Goal: Task Accomplishment & Management: Manage account settings

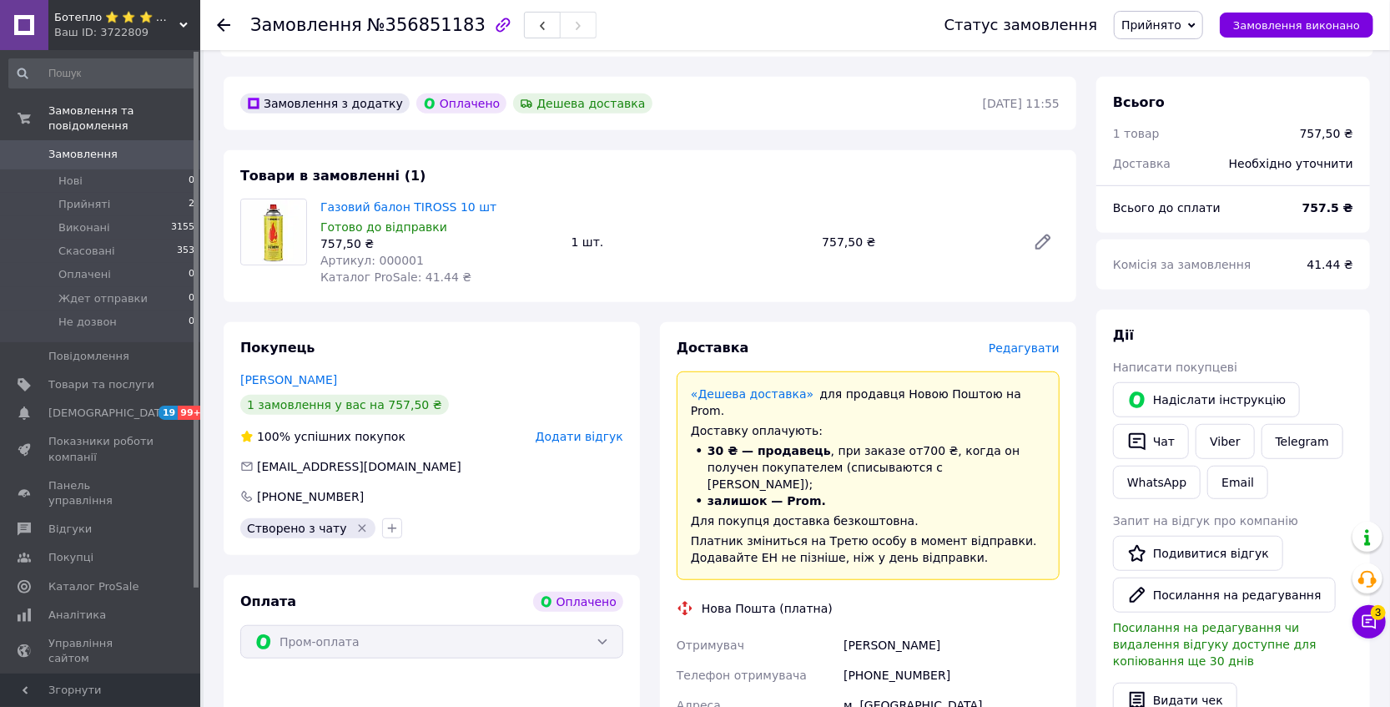
scroll to position [637, 0]
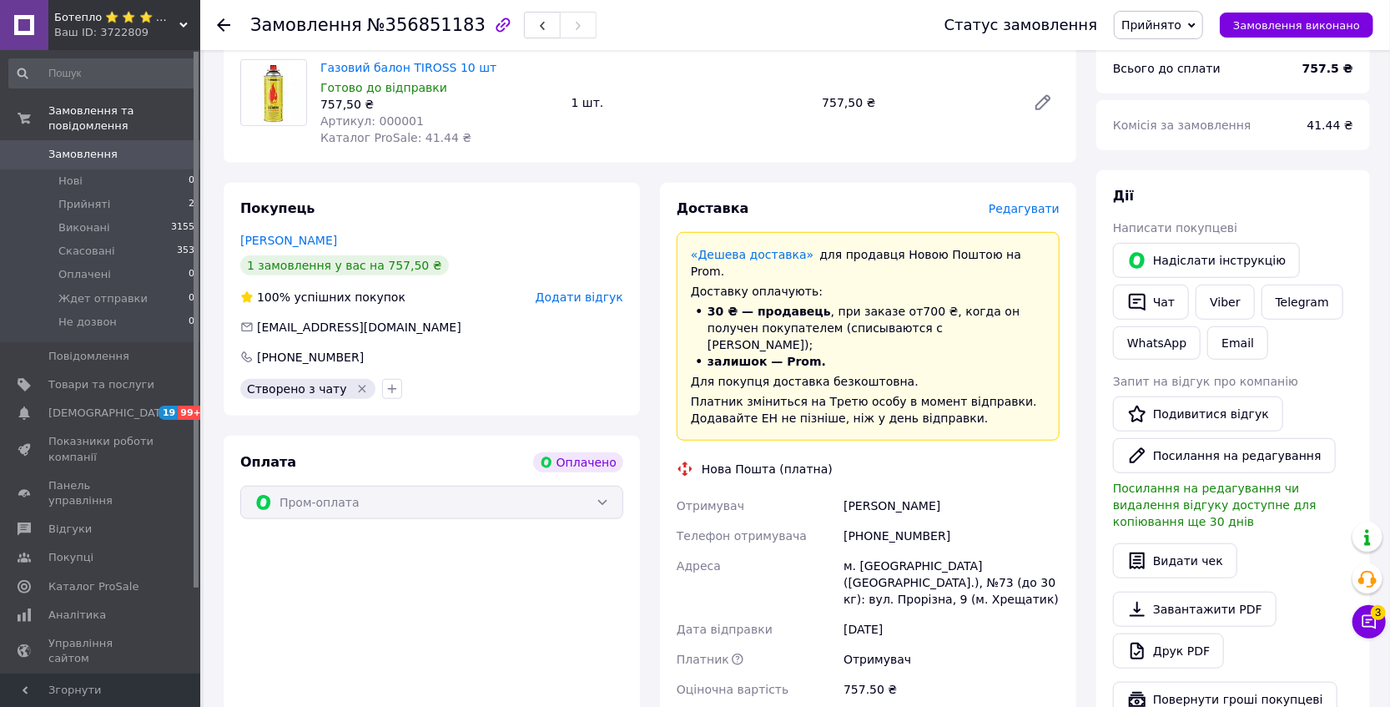
click at [133, 25] on div "Ваш ID: 3722809" at bounding box center [127, 32] width 146 height 15
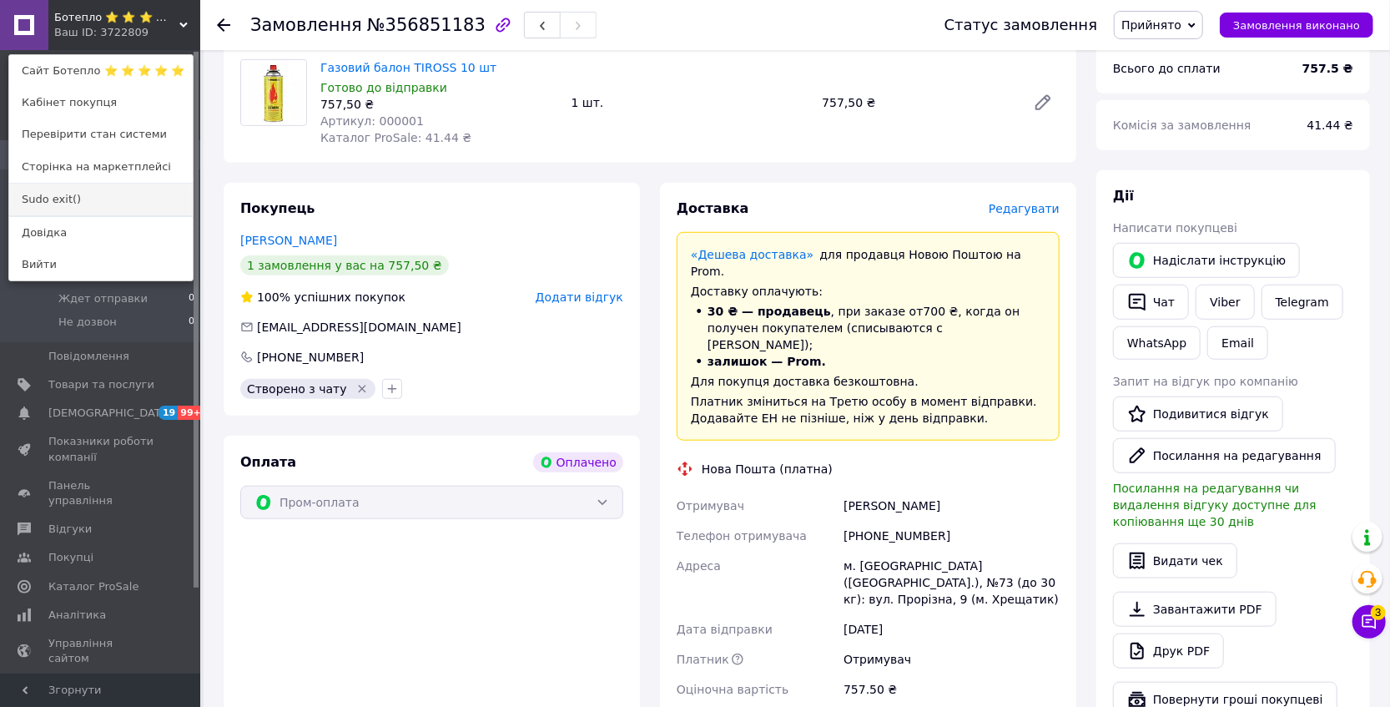
click at [93, 200] on link "Sudo exit()" at bounding box center [101, 200] width 184 height 32
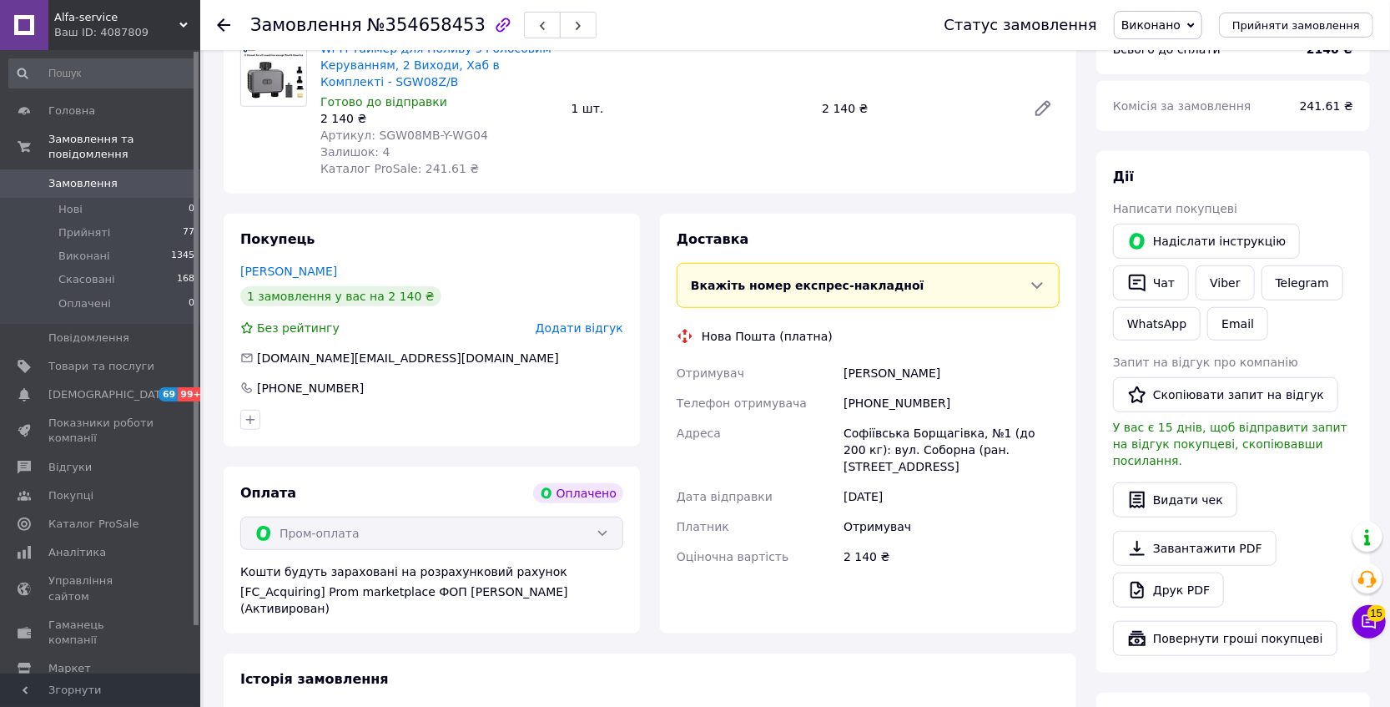
scroll to position [607, 0]
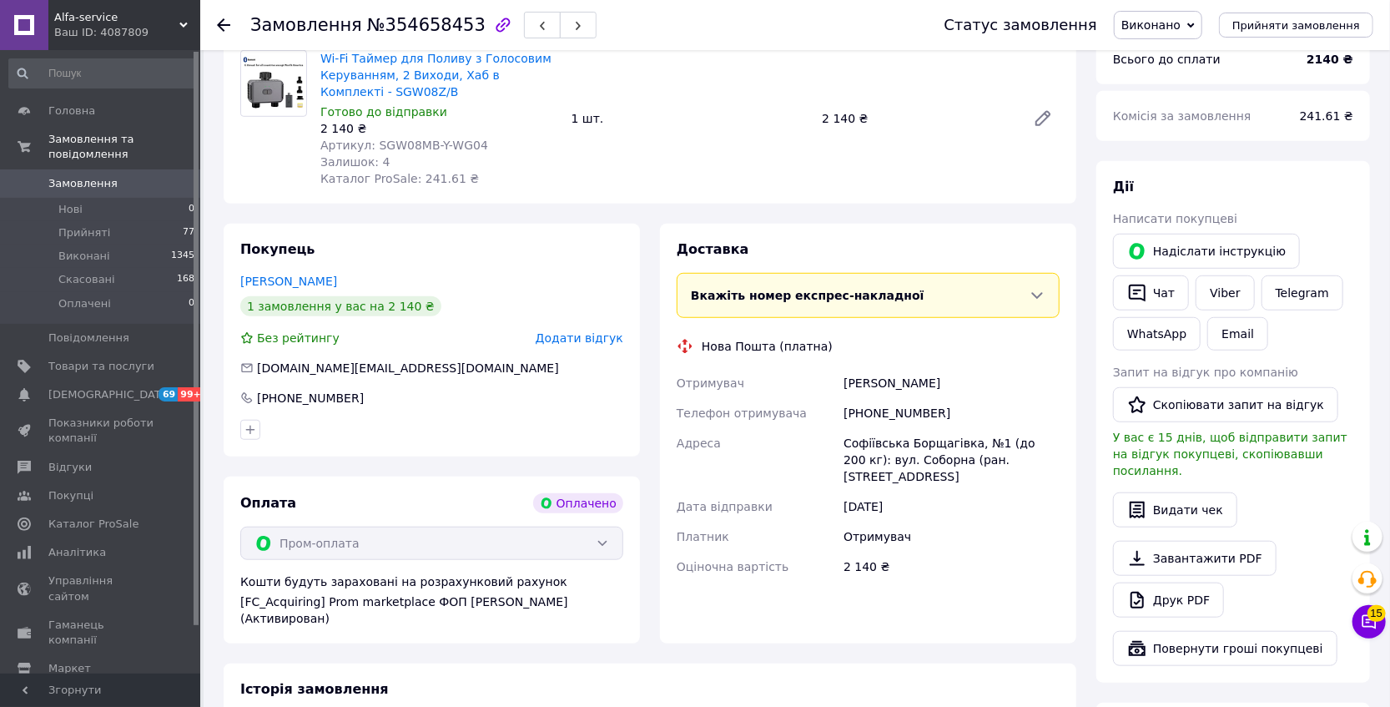
click at [1179, 31] on span "Виконано" at bounding box center [1158, 25] width 88 height 28
click at [1176, 65] on li "Прийнято" at bounding box center [1158, 58] width 87 height 25
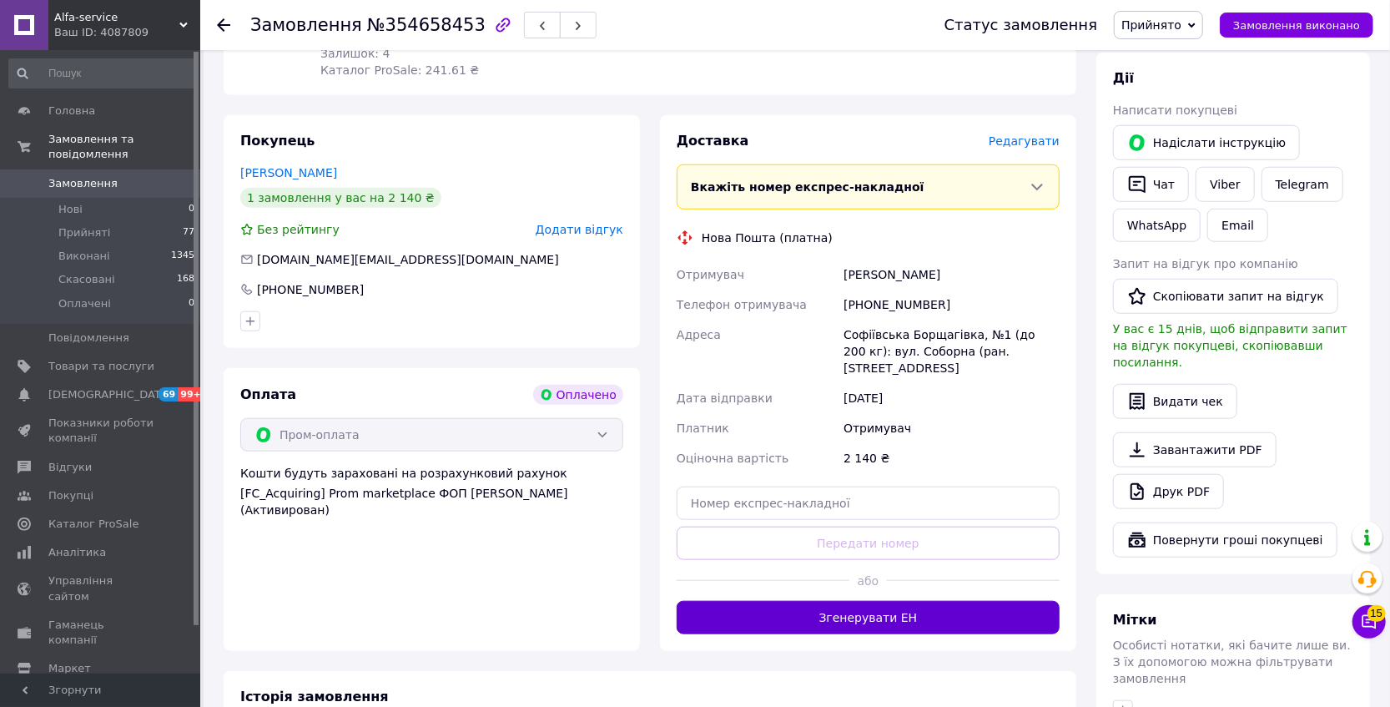
scroll to position [783, 0]
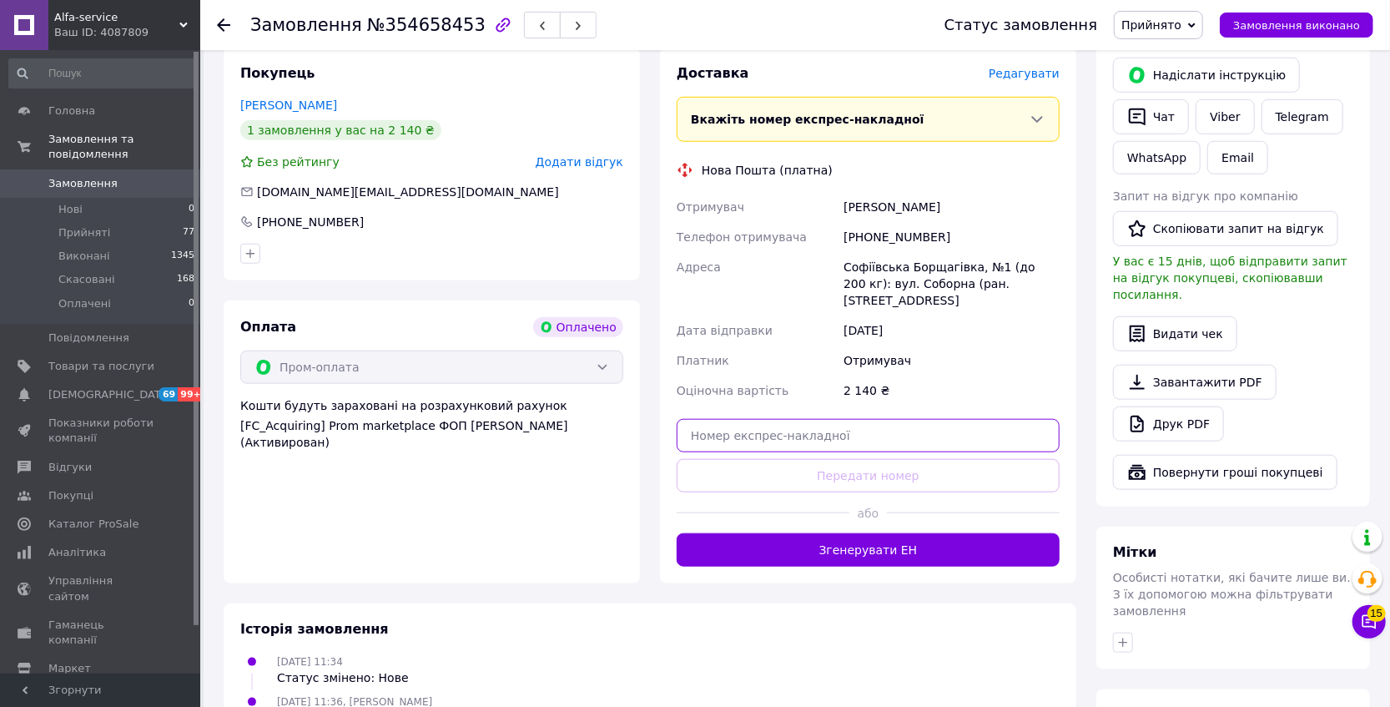
click at [820, 419] on input "text" at bounding box center [868, 435] width 383 height 33
paste input "20451210401144"
type input "20451210401144"
click at [889, 222] on div "[PHONE_NUMBER]" at bounding box center [951, 237] width 223 height 30
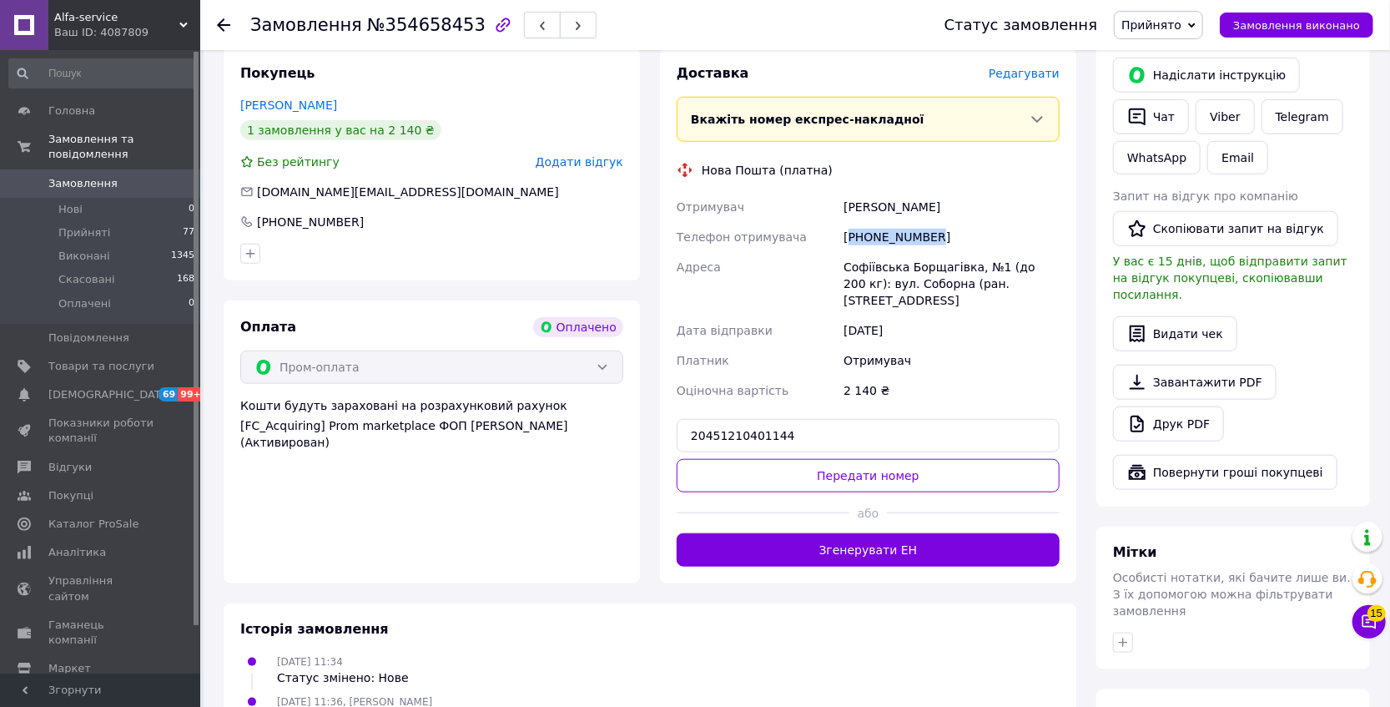
copy div "380503105123"
click at [876, 222] on div "[PHONE_NUMBER]" at bounding box center [951, 237] width 223 height 30
drag, startPoint x: 876, startPoint y: 217, endPoint x: 857, endPoint y: 211, distance: 20.1
click at [857, 222] on div "[PHONE_NUMBER]" at bounding box center [951, 237] width 223 height 30
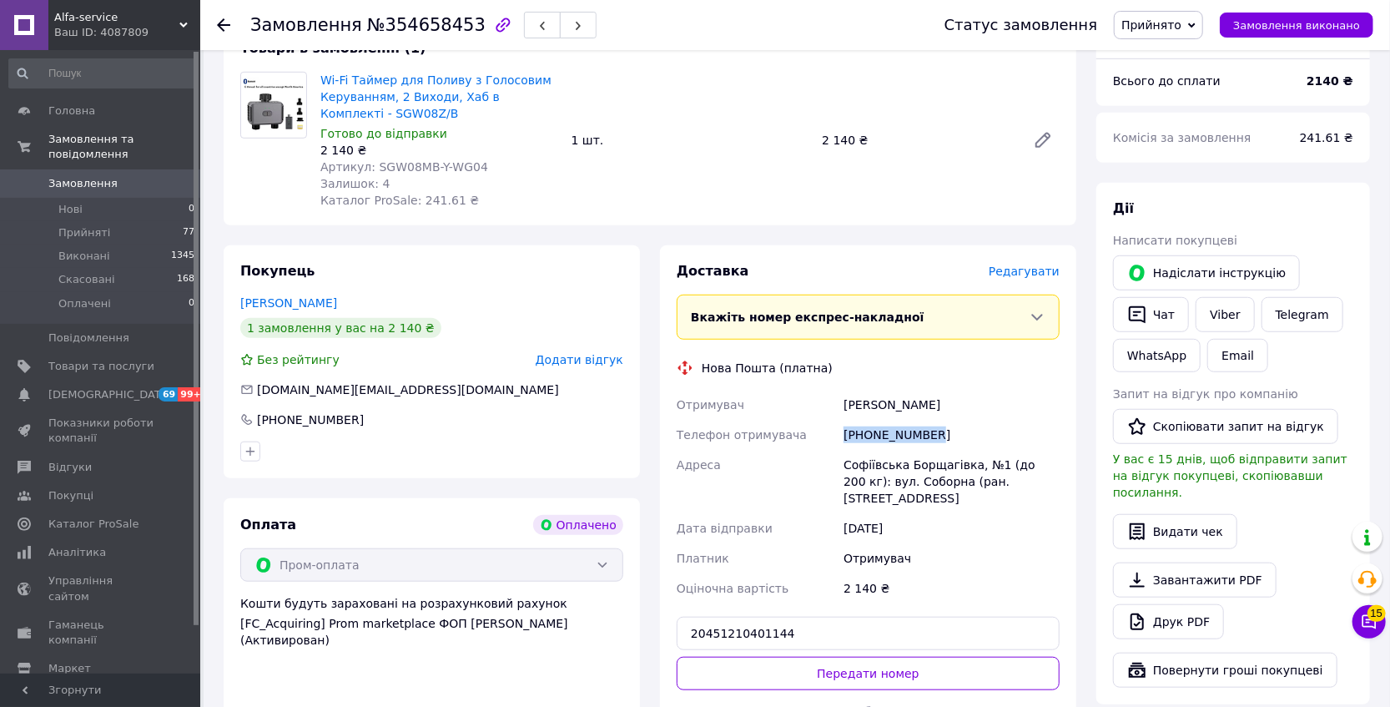
scroll to position [727, 0]
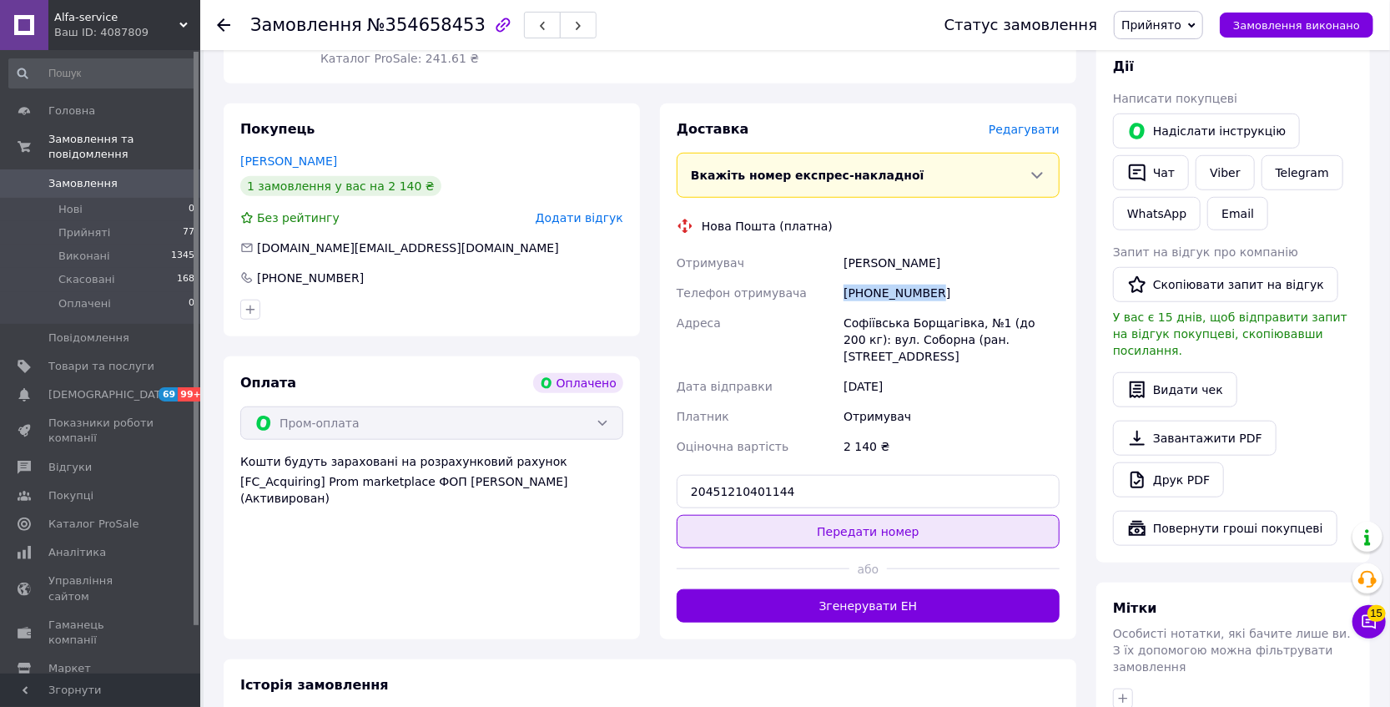
click at [851, 515] on button "Передати номер" at bounding box center [868, 531] width 383 height 33
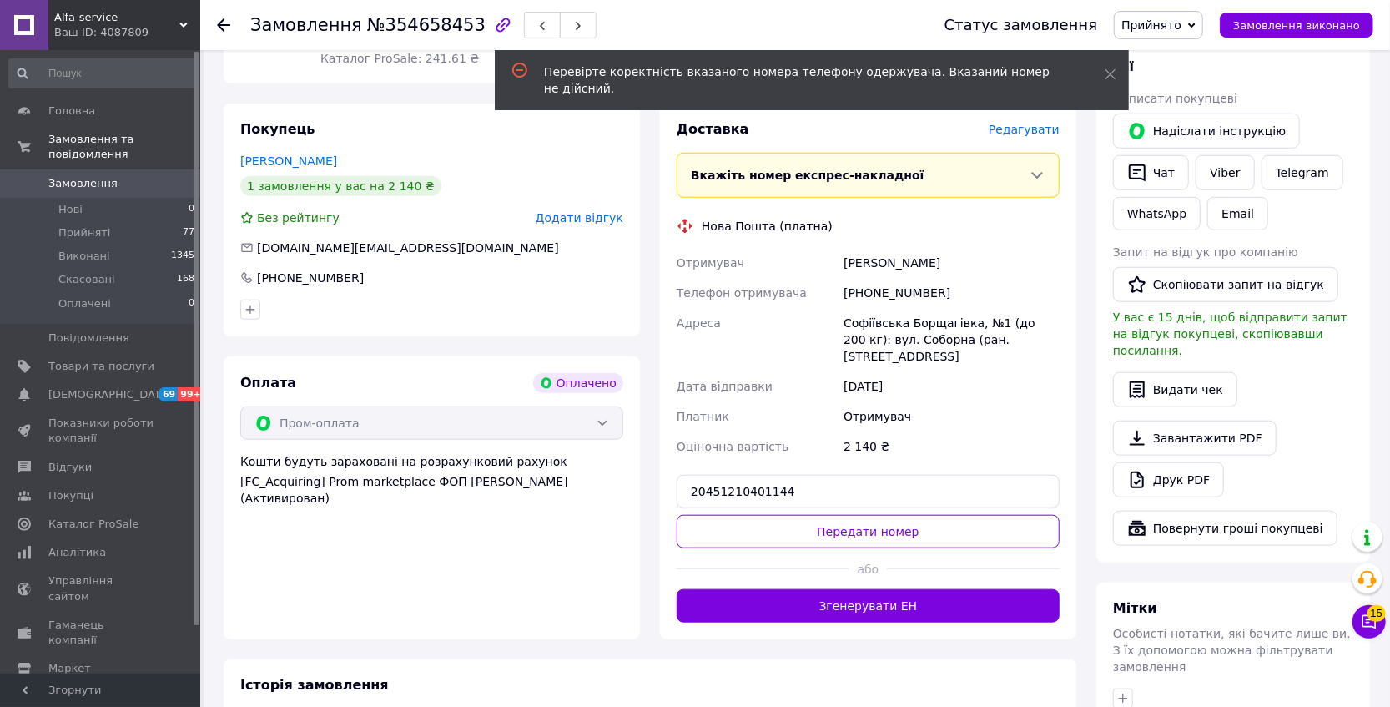
click at [159, 21] on span "Alfa-service" at bounding box center [116, 17] width 125 height 15
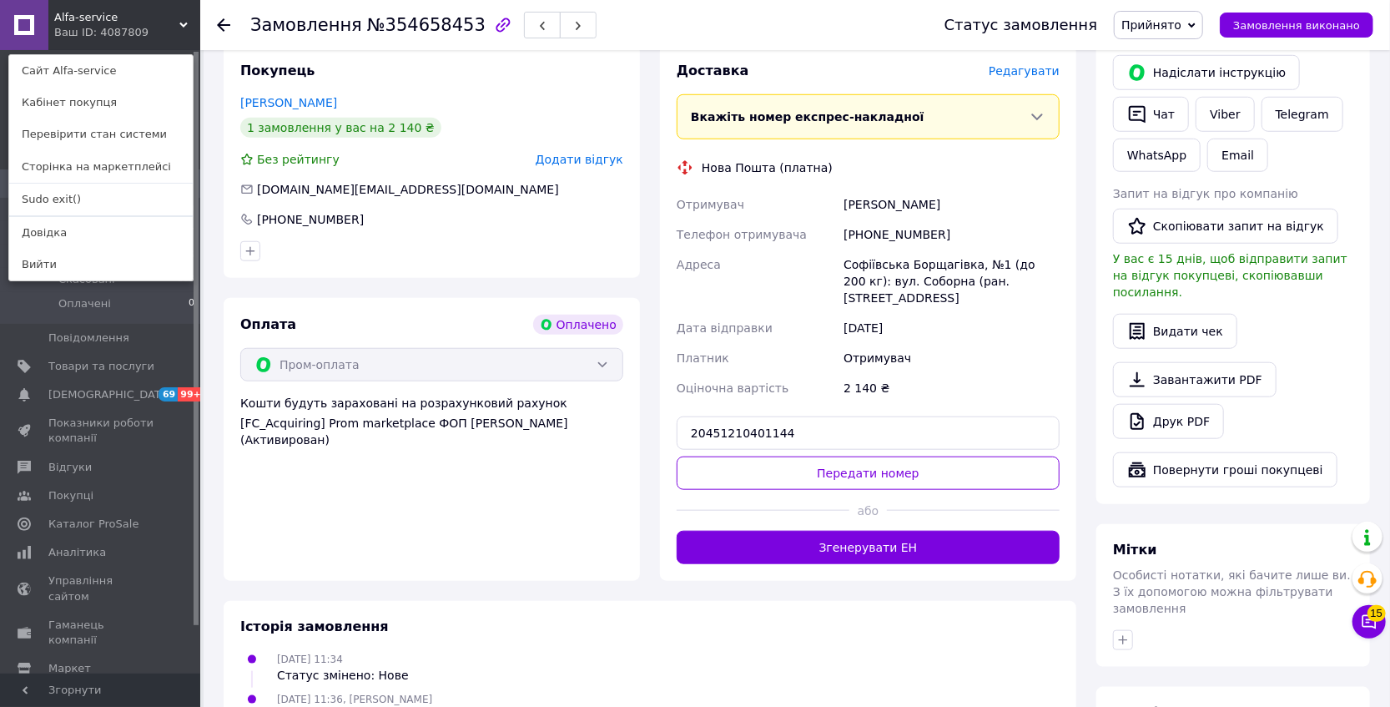
scroll to position [1045, 0]
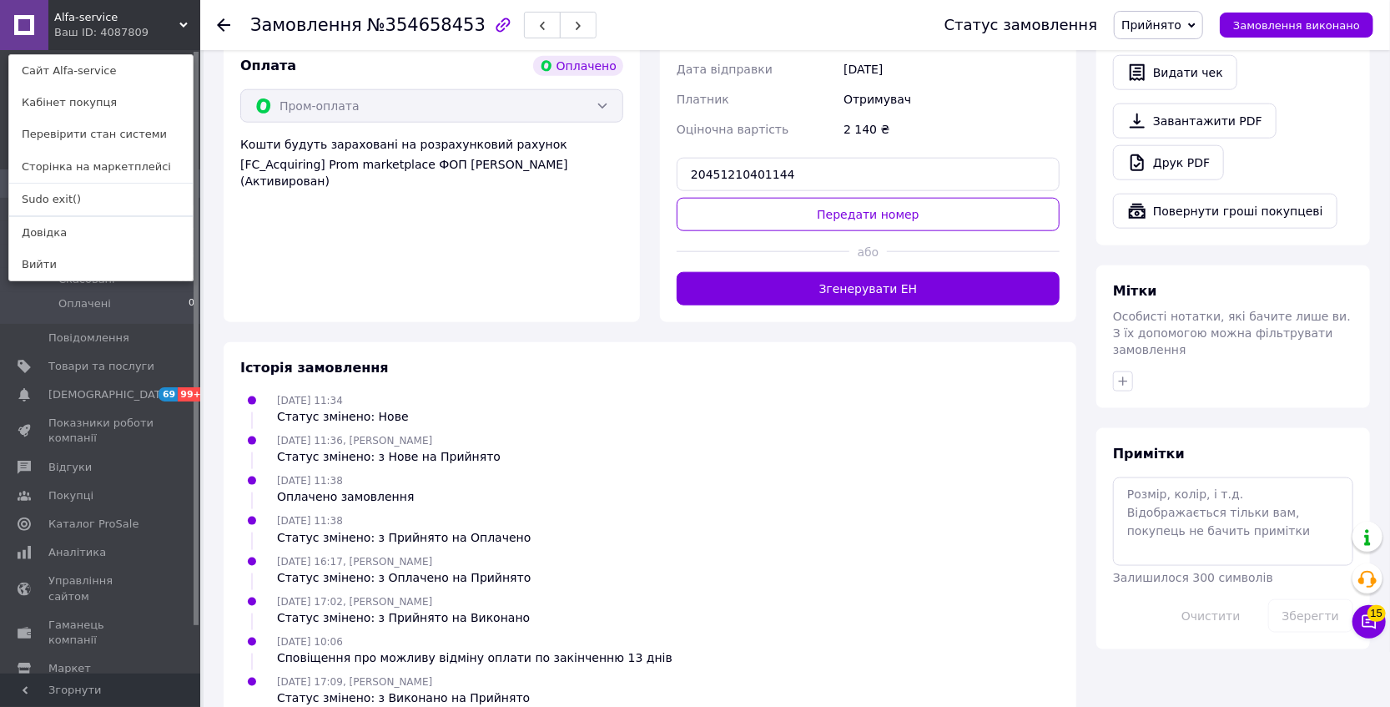
drag, startPoint x: 1176, startPoint y: 18, endPoint x: 1186, endPoint y: 16, distance: 9.3
click at [1176, 17] on span "Прийнято" at bounding box center [1158, 25] width 89 height 28
click at [1178, 58] on li "Виконано" at bounding box center [1159, 58] width 88 height 25
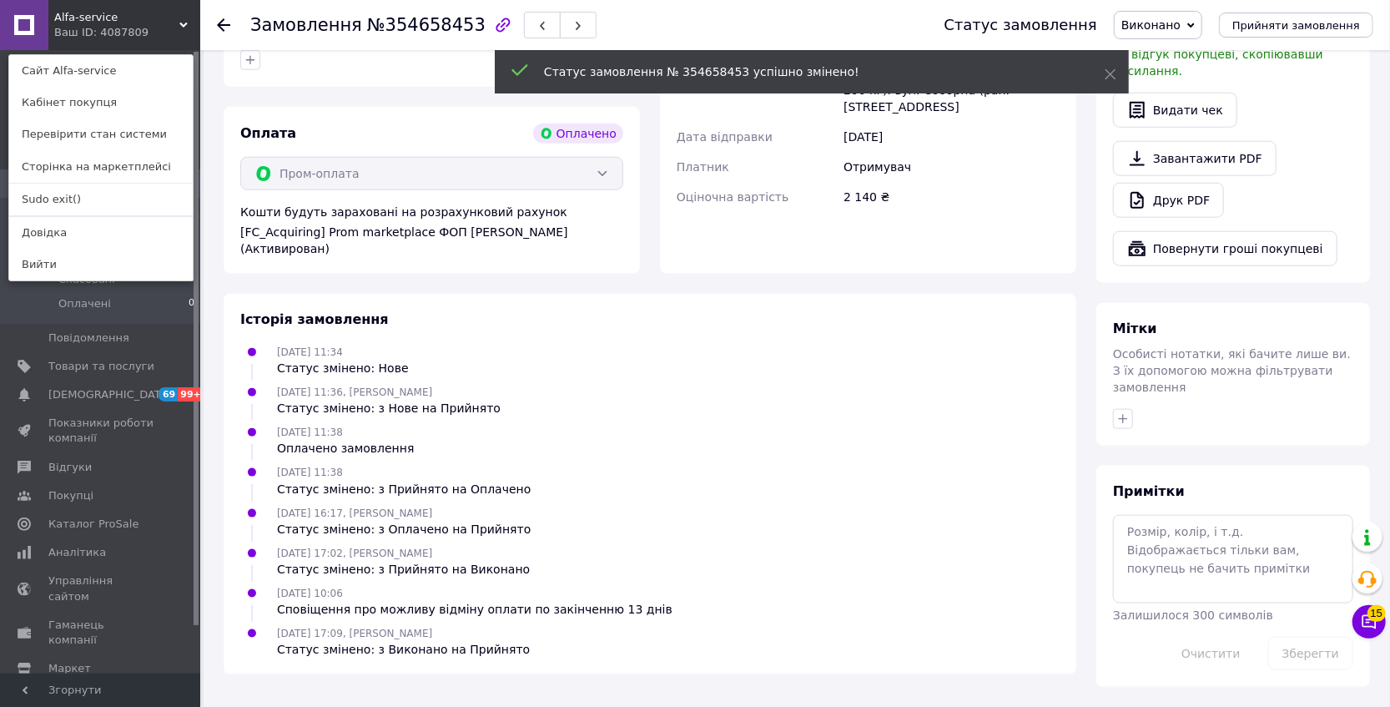
scroll to position [946, 0]
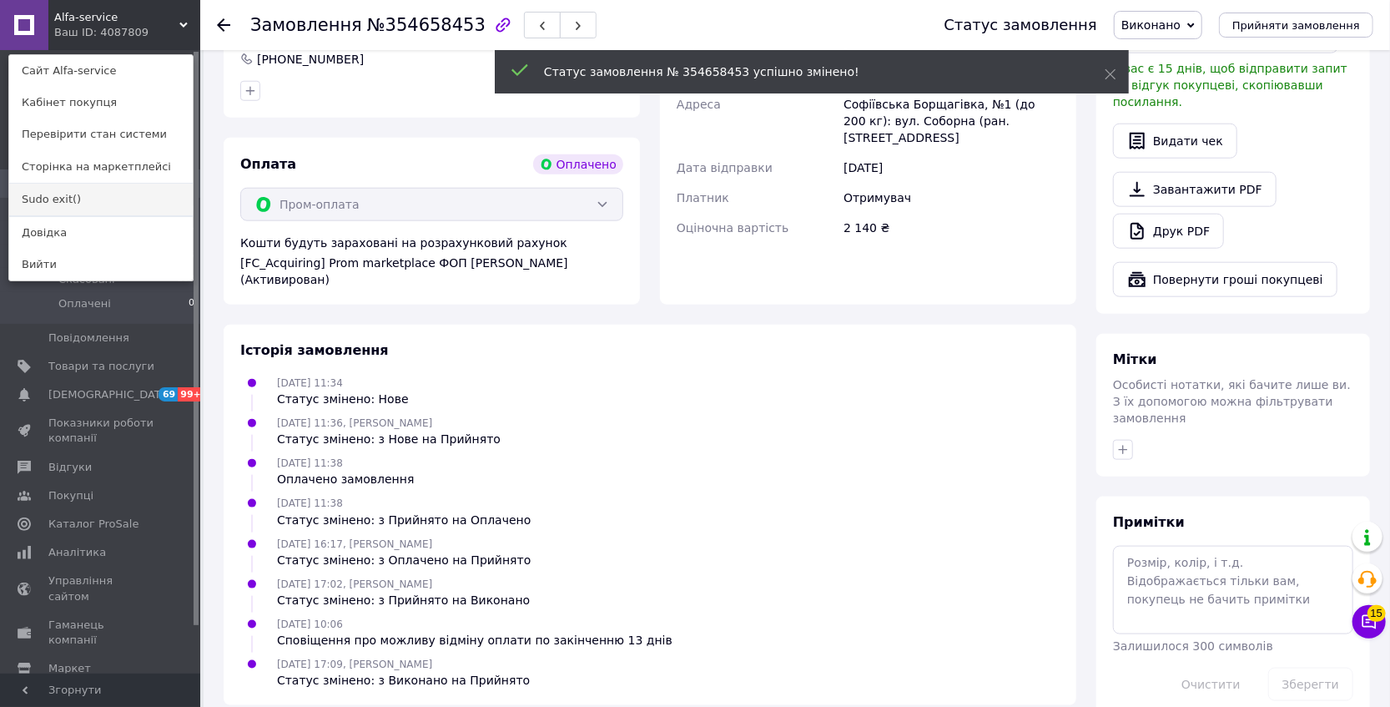
click at [83, 199] on link "Sudo exit()" at bounding box center [101, 200] width 184 height 32
